Goal: Share content

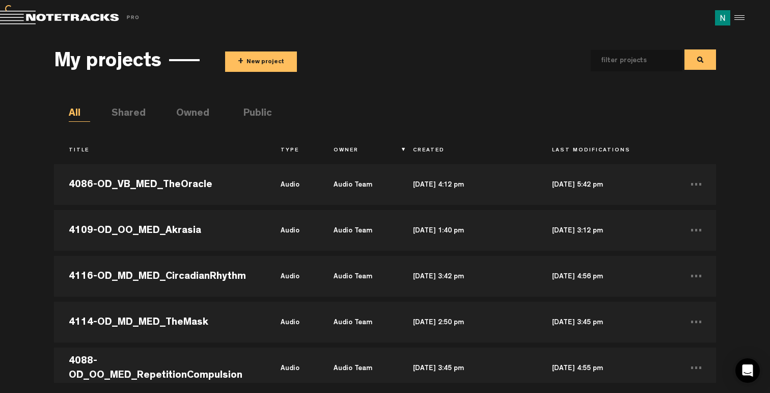
click at [268, 70] on button "+ New project" at bounding box center [261, 61] width 72 height 20
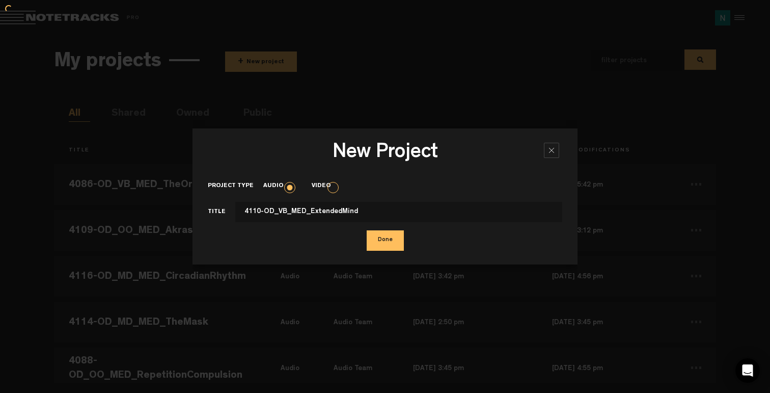
type input "4110-OD_VB_MED_ExtendedMind"
click at [367, 230] on button "Done" at bounding box center [385, 240] width 37 height 20
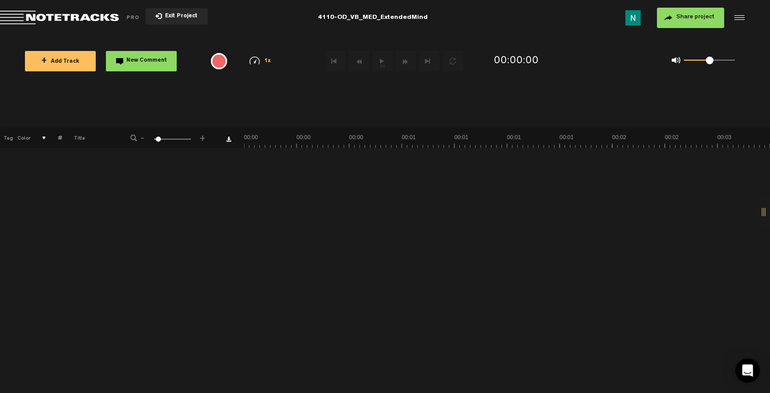
click at [80, 60] on button "+ Add Track" at bounding box center [60, 61] width 71 height 20
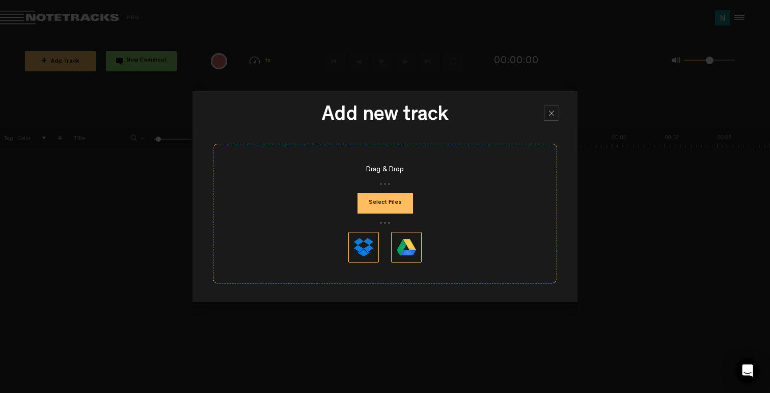
click at [558, 112] on div at bounding box center [551, 112] width 15 height 15
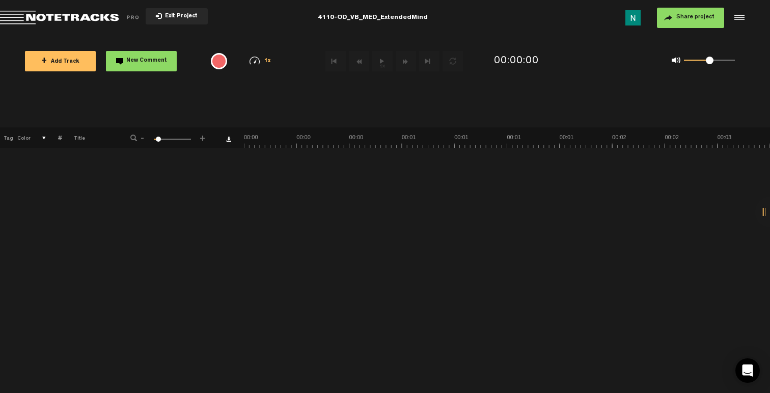
click at [668, 20] on button "Share project" at bounding box center [690, 18] width 67 height 20
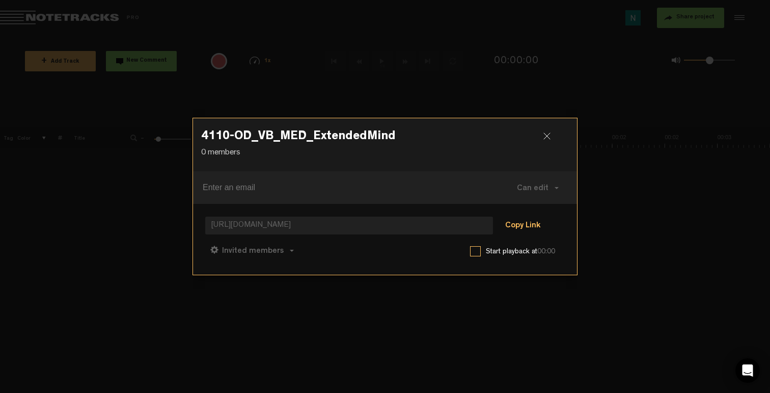
click at [534, 225] on button "Copy Link" at bounding box center [522, 226] width 55 height 20
click at [277, 250] on span "Can comment" at bounding box center [297, 251] width 52 height 8
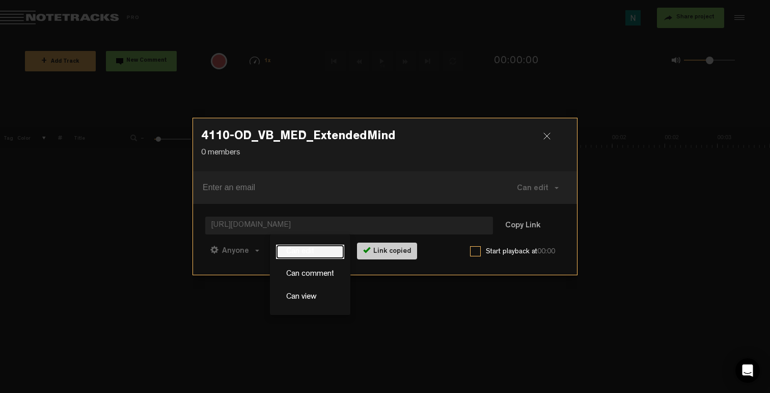
drag, startPoint x: 301, startPoint y: 252, endPoint x: 313, endPoint y: 251, distance: 11.2
click at [302, 252] on link "Can edit" at bounding box center [310, 251] width 68 height 15
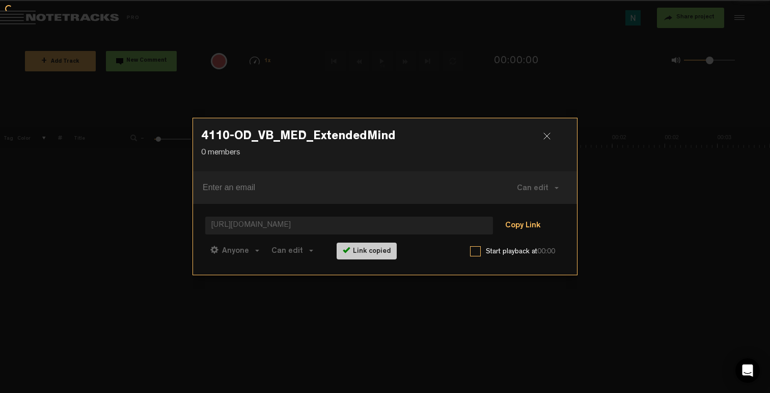
click at [522, 226] on button "Copy Link" at bounding box center [522, 226] width 55 height 20
